Goal: Check status: Check status

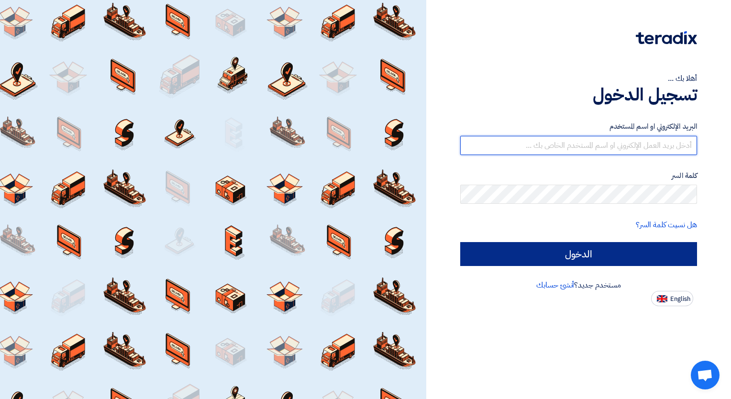
type input "[PERSON_NAME][EMAIL_ADDRESS][DOMAIN_NAME]"
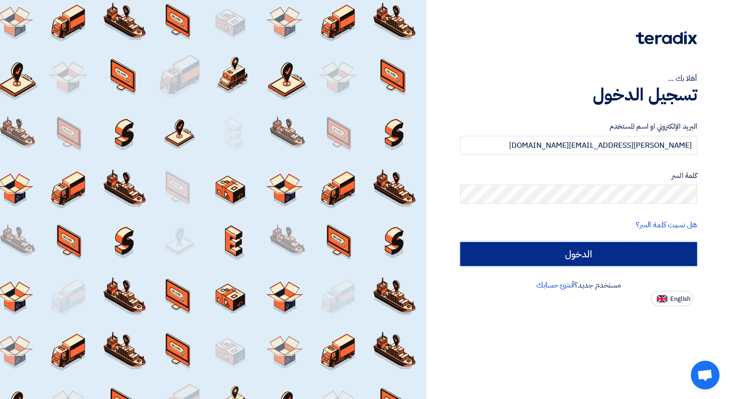
click at [601, 257] on input "الدخول" at bounding box center [578, 254] width 237 height 24
type input "Sign in"
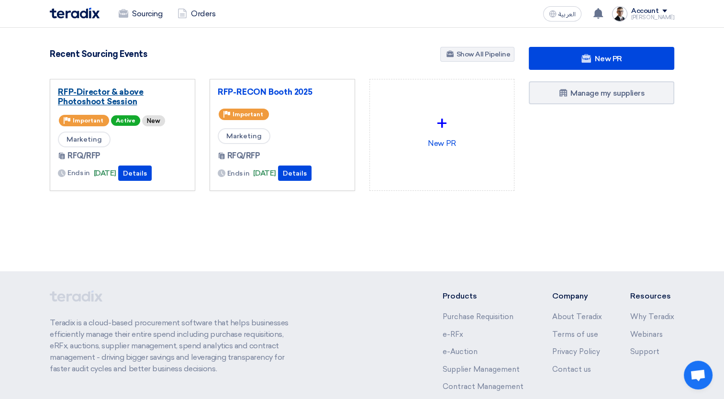
click at [117, 93] on link "RFP-Director & above Photoshoot Session" at bounding box center [122, 96] width 129 height 19
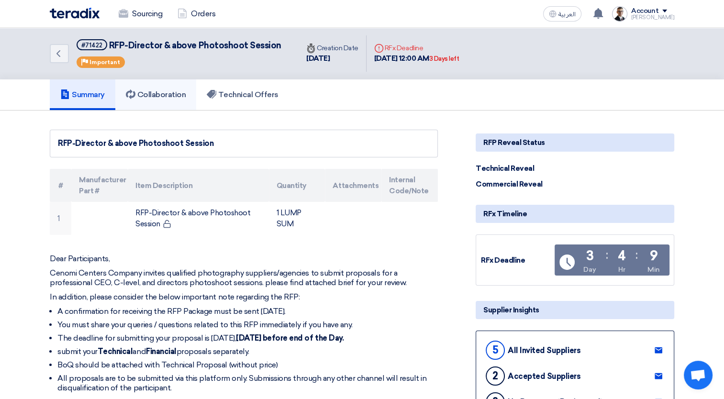
click at [149, 100] on link "Collaboration" at bounding box center [155, 94] width 81 height 31
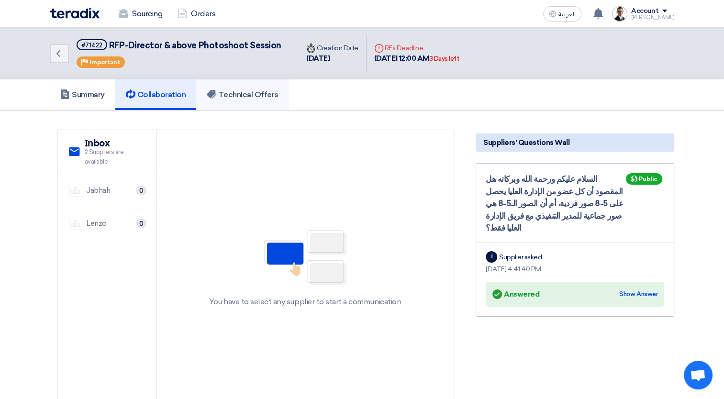
click at [242, 97] on h5 "Technical Offers" at bounding box center [242, 95] width 71 height 10
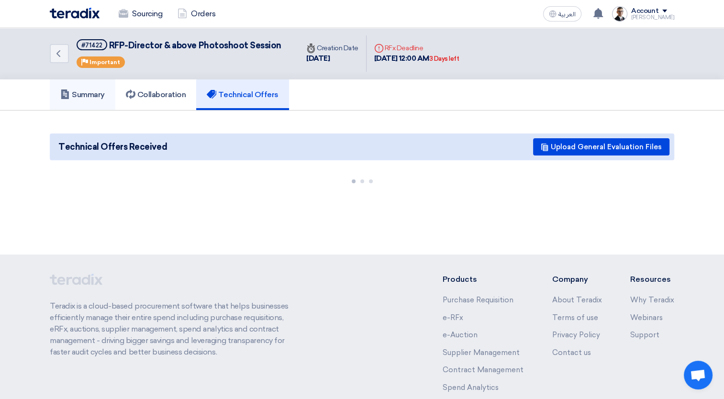
click at [92, 92] on h5 "Summary" at bounding box center [82, 95] width 45 height 10
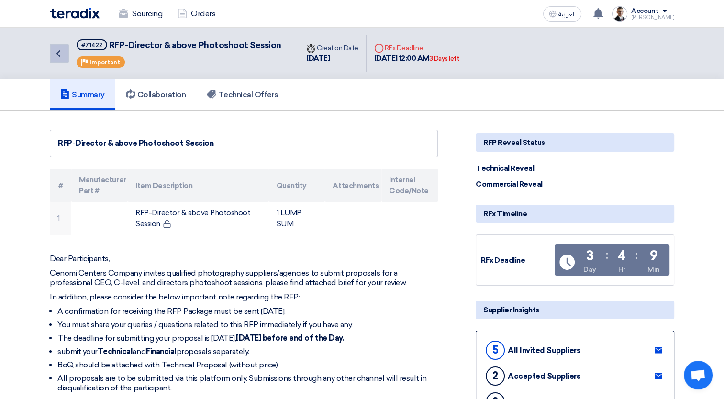
click at [62, 56] on icon "Back" at bounding box center [58, 53] width 11 height 11
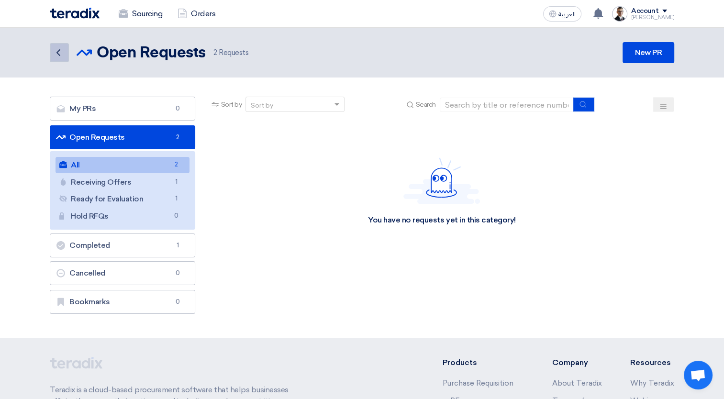
click at [60, 56] on icon "Back" at bounding box center [58, 52] width 11 height 11
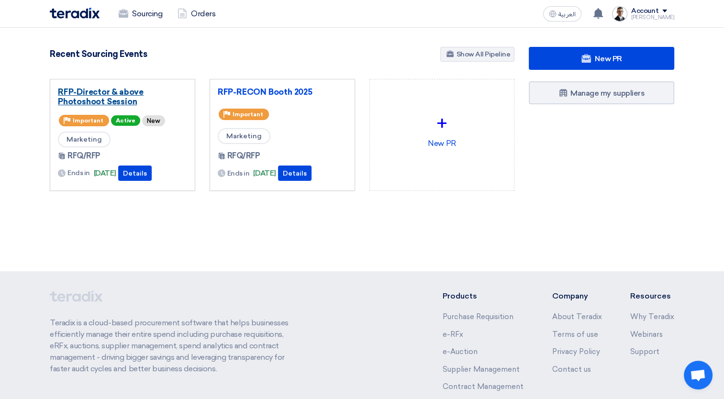
click at [124, 100] on link "RFP-Director & above Photoshoot Session" at bounding box center [122, 96] width 129 height 19
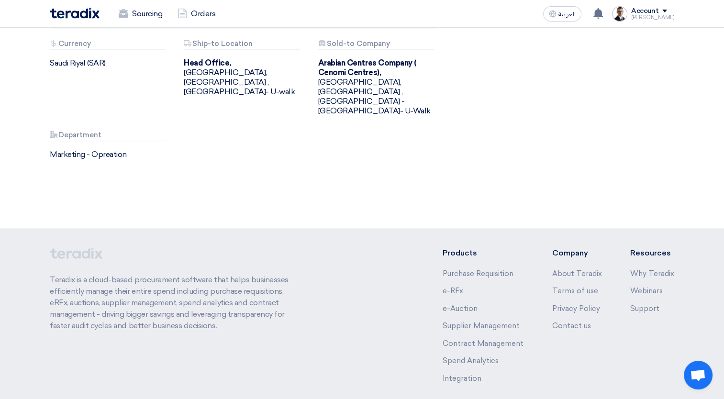
scroll to position [1023, 0]
